Goal: Information Seeking & Learning: Learn about a topic

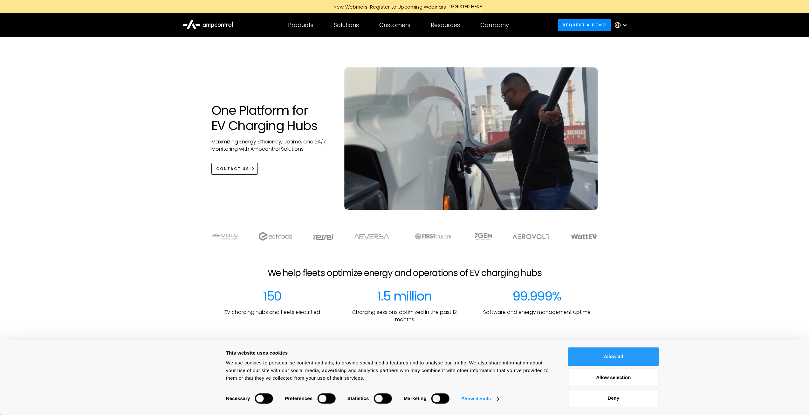
click at [588, 347] on button "Allow all" at bounding box center [613, 356] width 91 height 18
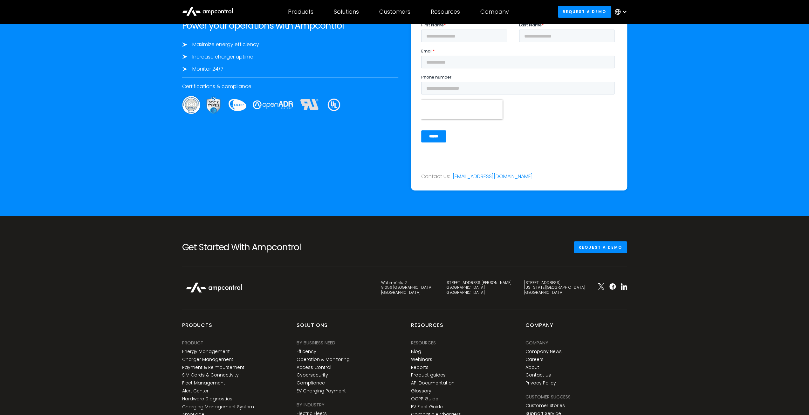
scroll to position [2330, 0]
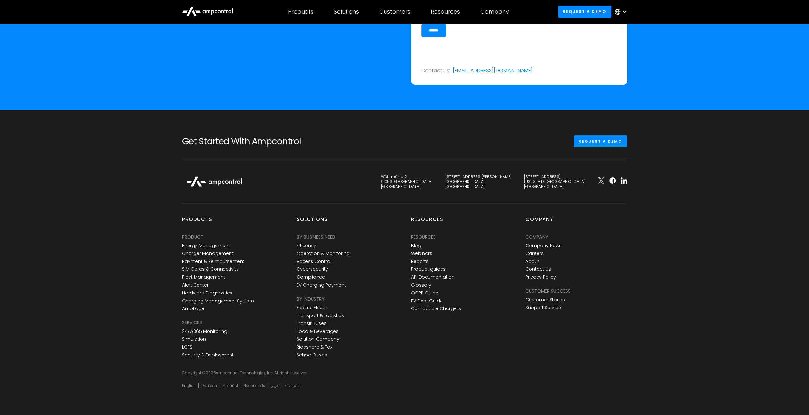
click at [389, 147] on div "Get Started With Ampcontrol Request a demo" at bounding box center [405, 147] width 458 height 24
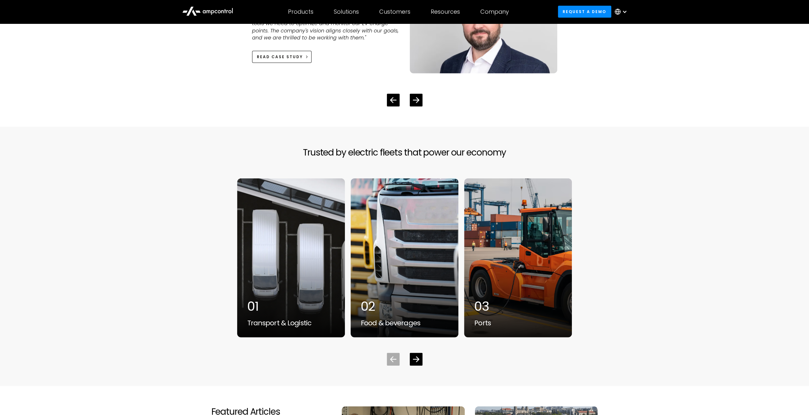
scroll to position [1536, 0]
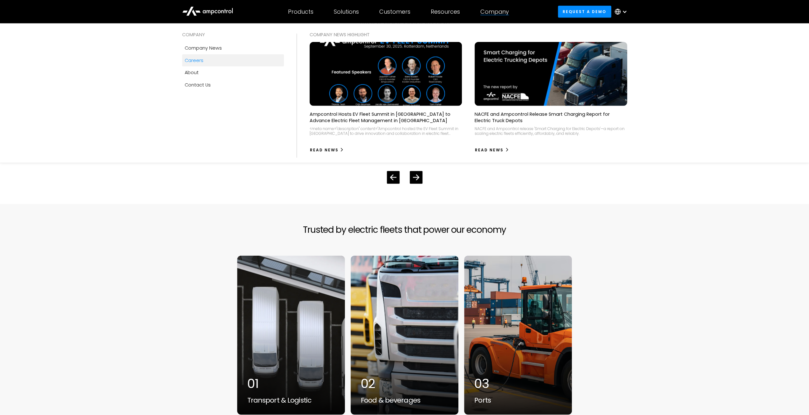
click at [189, 59] on div "Careers" at bounding box center [194, 60] width 19 height 7
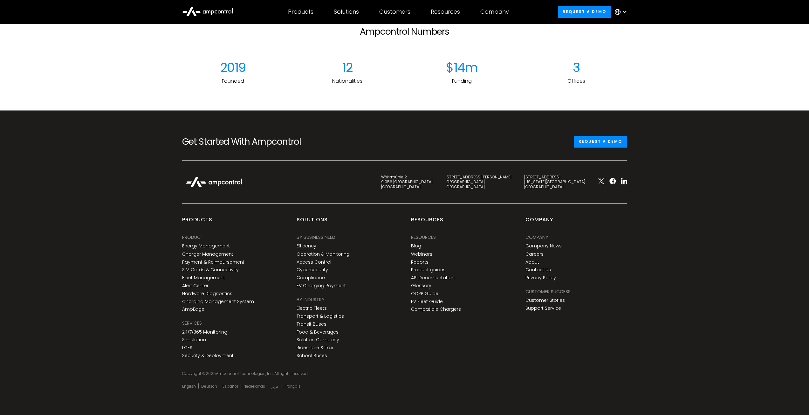
scroll to position [963, 0]
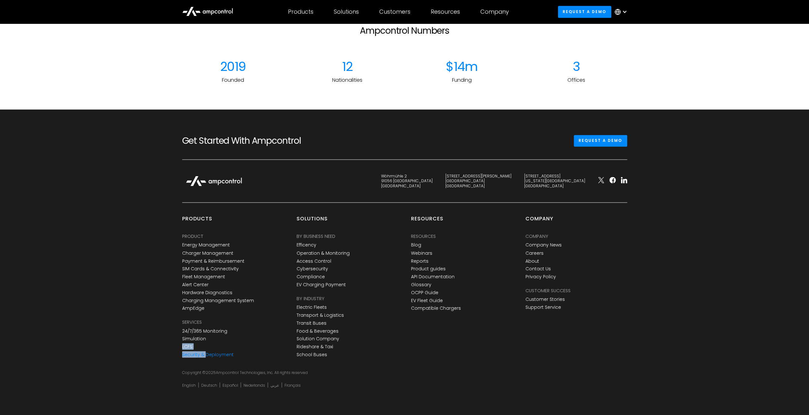
drag, startPoint x: 206, startPoint y: 346, endPoint x: 205, endPoint y: 356, distance: 9.6
click at [205, 355] on div "SERVICES 24/7/365 Monitoring Simulation LCFS Security & Deployment" at bounding box center [207, 338] width 51 height 41
click at [140, 305] on div "Get Started With Ampcontrol Request a demo Wöhrmühle 2 91056 [GEOGRAPHIC_DATA] …" at bounding box center [404, 262] width 809 height 306
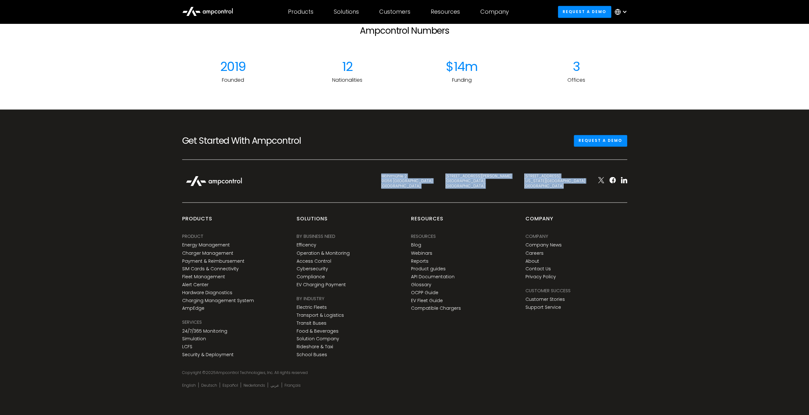
drag, startPoint x: 440, startPoint y: 167, endPoint x: 724, endPoint y: 215, distance: 288.8
click at [660, 202] on div "Get Started With Ampcontrol Request a demo Wöhrmühle 2 91056 [GEOGRAPHIC_DATA] …" at bounding box center [404, 262] width 809 height 306
click at [724, 215] on div "Get Started With Ampcontrol Request a demo Wöhrmühle 2 91056 Erlangen Germany C…" at bounding box center [404, 262] width 809 height 306
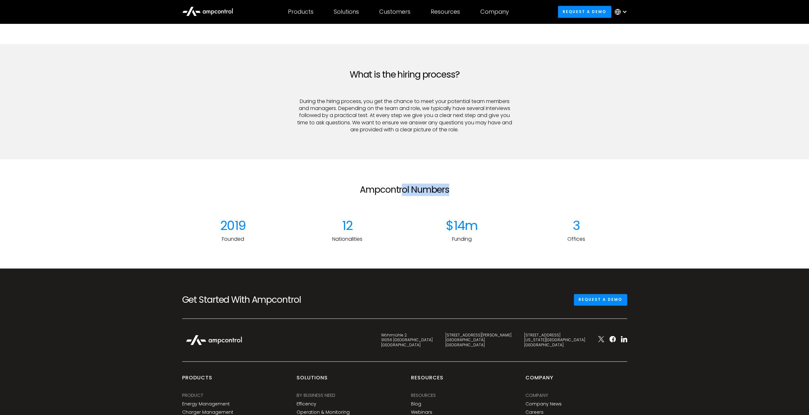
drag, startPoint x: 449, startPoint y: 191, endPoint x: 306, endPoint y: 188, distance: 143.7
click at [348, 186] on h2 "Ampcontrol Numbers" at bounding box center [404, 189] width 216 height 11
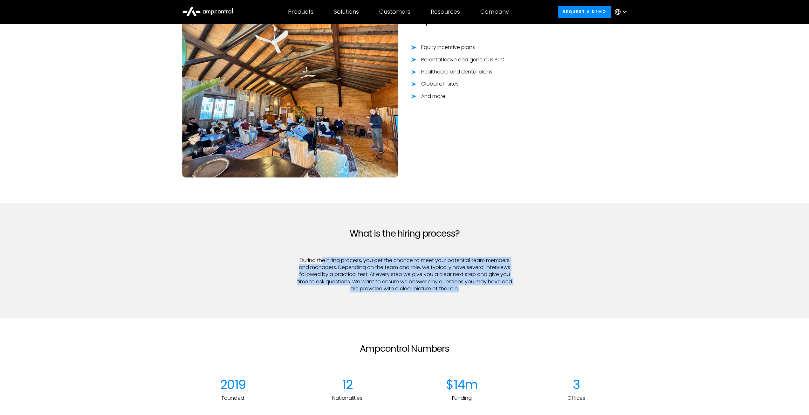
drag, startPoint x: 357, startPoint y: 258, endPoint x: 504, endPoint y: 307, distance: 155.1
click at [496, 307] on section "What is the hiring process? During the hiring process, you get the chance to me…" at bounding box center [404, 260] width 809 height 115
click at [507, 307] on section "What is the hiring process? During the hiring process, you get the chance to me…" at bounding box center [404, 260] width 809 height 115
drag, startPoint x: 509, startPoint y: 298, endPoint x: 295, endPoint y: 256, distance: 218.7
click at [295, 256] on div "What is the hiring process? During the hiring process, you get the chance to me…" at bounding box center [405, 266] width 458 height 77
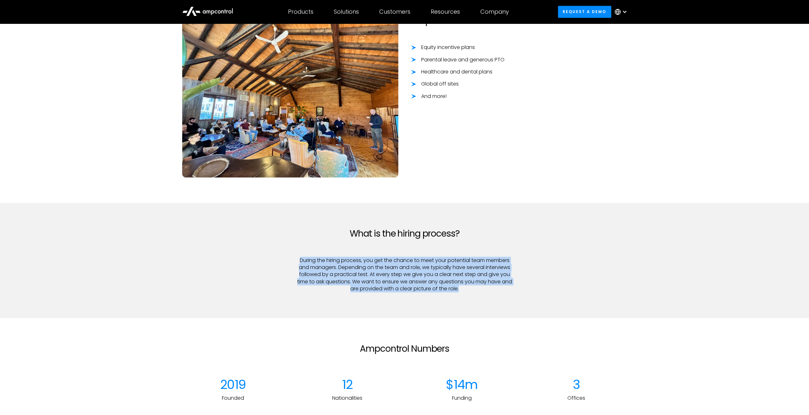
click at [294, 256] on div "What is the hiring process? During the hiring process, you get the chance to me…" at bounding box center [404, 260] width 229 height 64
drag, startPoint x: 294, startPoint y: 256, endPoint x: 396, endPoint y: 290, distance: 107.4
click at [396, 290] on div "What is the hiring process? During the hiring process, you get the chance to me…" at bounding box center [404, 260] width 229 height 64
click at [396, 290] on p "During the hiring process, you get the chance to meet your potential team membe…" at bounding box center [404, 275] width 216 height 36
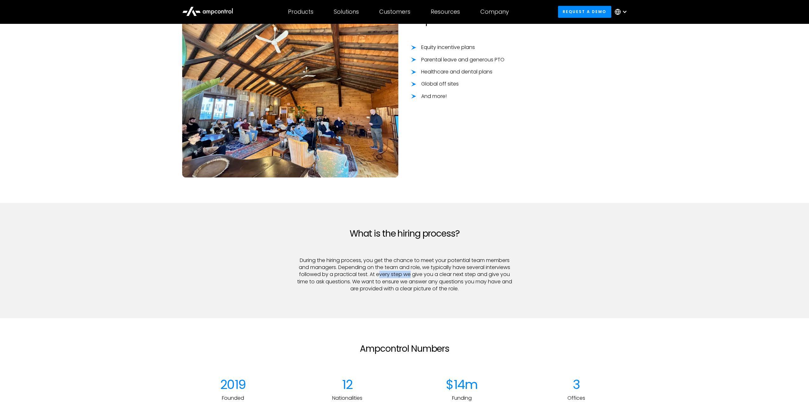
drag, startPoint x: 378, startPoint y: 274, endPoint x: 411, endPoint y: 275, distance: 33.1
click at [411, 275] on p "During the hiring process, you get the chance to meet your potential team membe…" at bounding box center [404, 275] width 216 height 36
drag, startPoint x: 391, startPoint y: 274, endPoint x: 458, endPoint y: 276, distance: 67.4
click at [458, 276] on p "During the hiring process, you get the chance to meet your potential team membe…" at bounding box center [404, 275] width 216 height 36
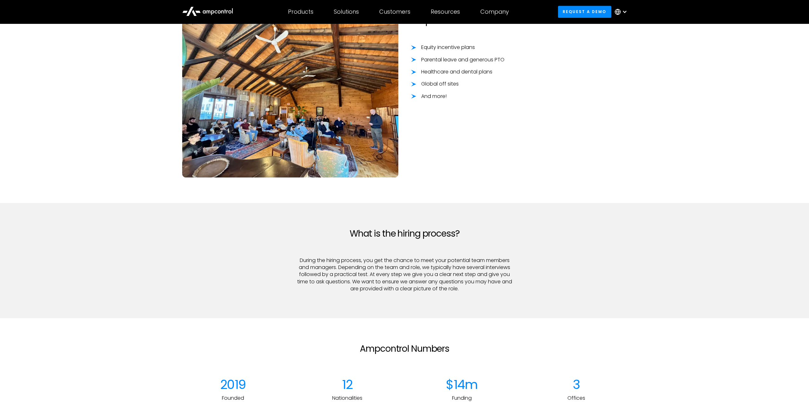
click at [458, 276] on p "During the hiring process, you get the chance to meet your potential team membe…" at bounding box center [404, 275] width 216 height 36
drag, startPoint x: 427, startPoint y: 276, endPoint x: 494, endPoint y: 277, distance: 67.0
click at [494, 277] on p "During the hiring process, you get the chance to meet your potential team membe…" at bounding box center [404, 275] width 216 height 36
drag, startPoint x: 458, startPoint y: 289, endPoint x: 337, endPoint y: 283, distance: 120.3
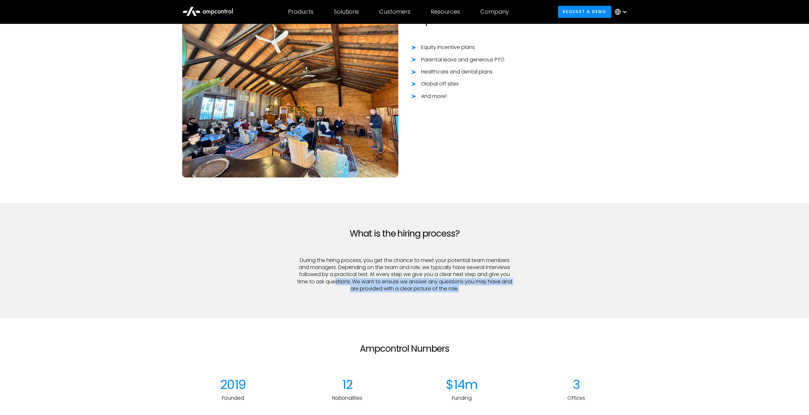
click at [337, 283] on p "During the hiring process, you get the chance to meet your potential team membe…" at bounding box center [404, 275] width 216 height 36
drag, startPoint x: 365, startPoint y: 283, endPoint x: 469, endPoint y: 288, distance: 103.7
click at [469, 288] on p "During the hiring process, you get the chance to meet your potential team membe…" at bounding box center [404, 275] width 216 height 36
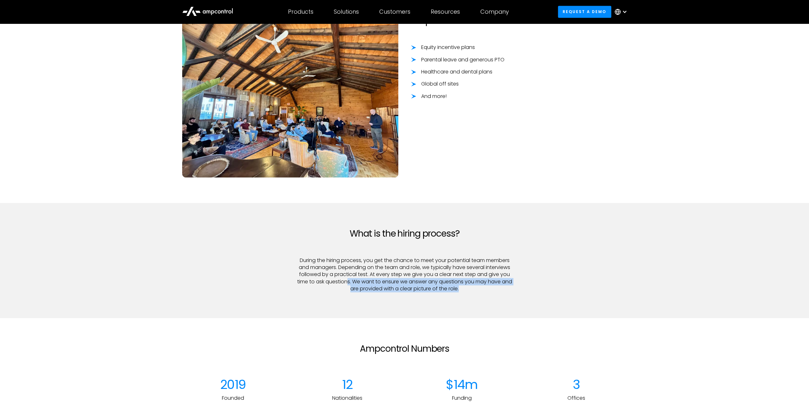
drag, startPoint x: 469, startPoint y: 288, endPoint x: 351, endPoint y: 282, distance: 117.8
click at [351, 282] on p "During the hiring process, you get the chance to meet your potential team membe…" at bounding box center [404, 275] width 216 height 36
